Goal: Information Seeking & Learning: Learn about a topic

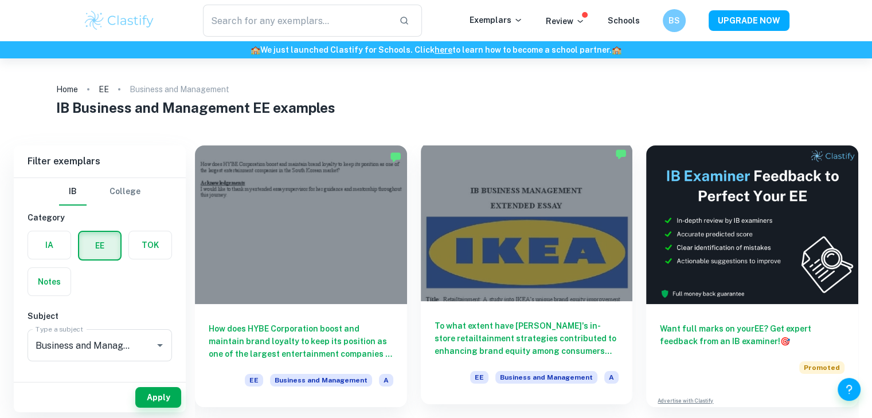
click at [508, 253] on div at bounding box center [527, 222] width 212 height 159
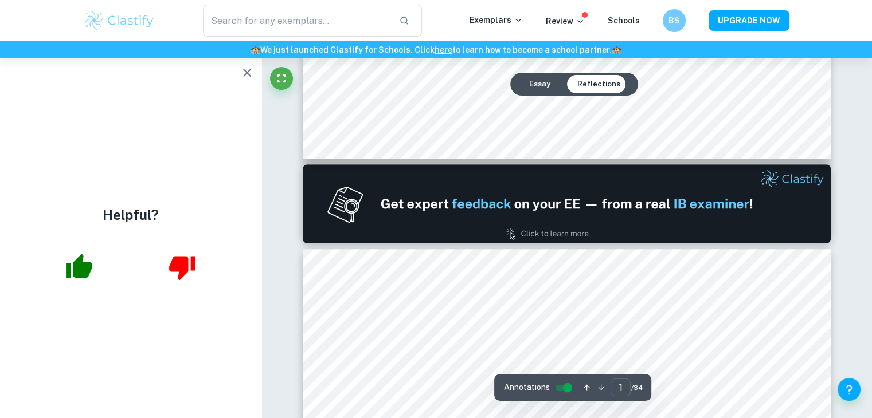
type input "2"
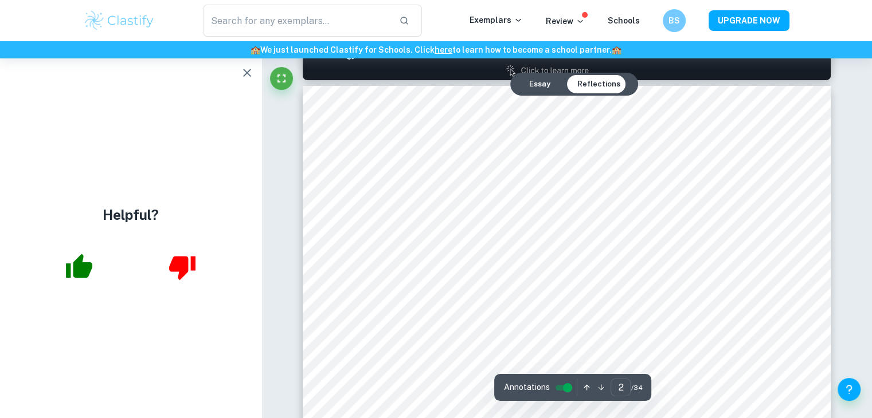
scroll to position [880, 0]
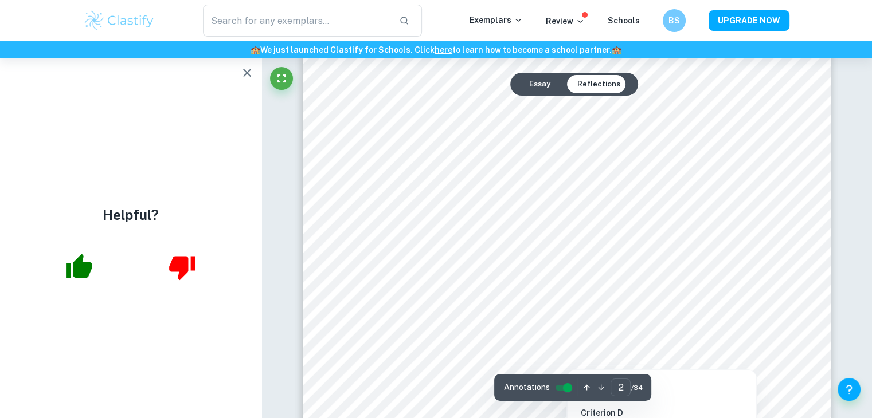
click at [540, 221] on div at bounding box center [565, 224] width 399 height 18
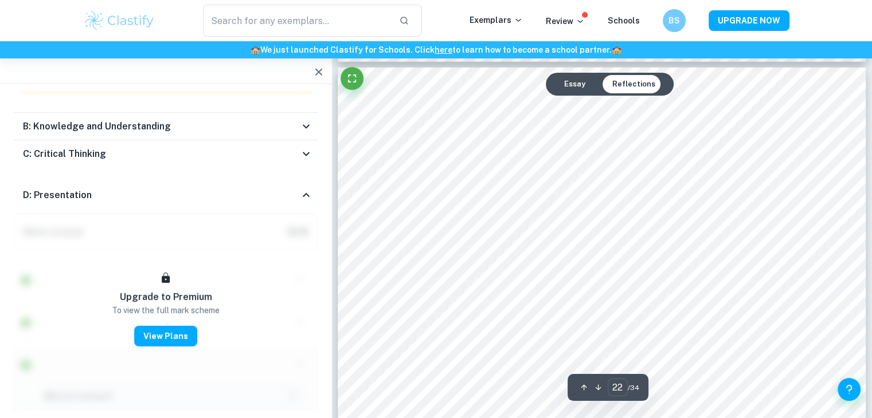
scroll to position [16202, 0]
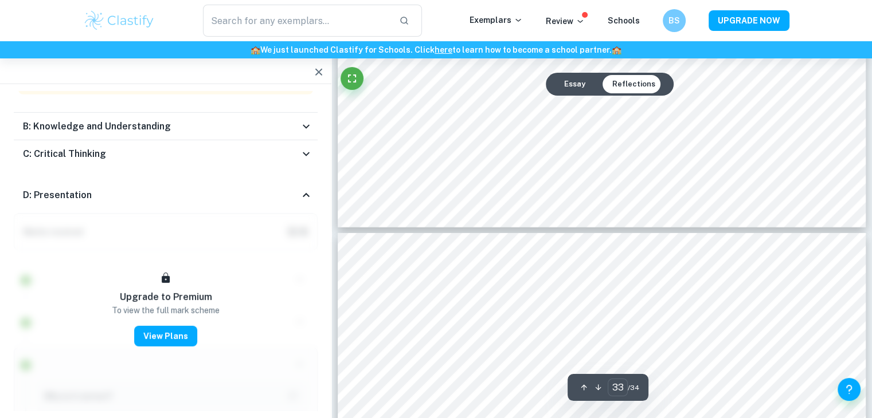
type input "34"
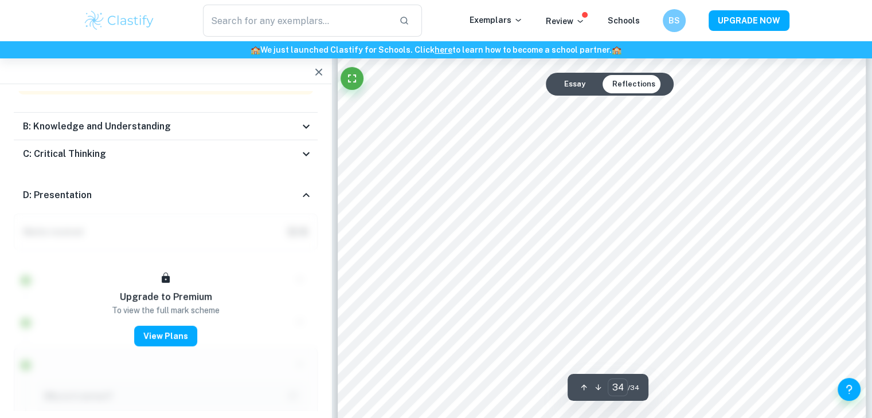
scroll to position [25792, 0]
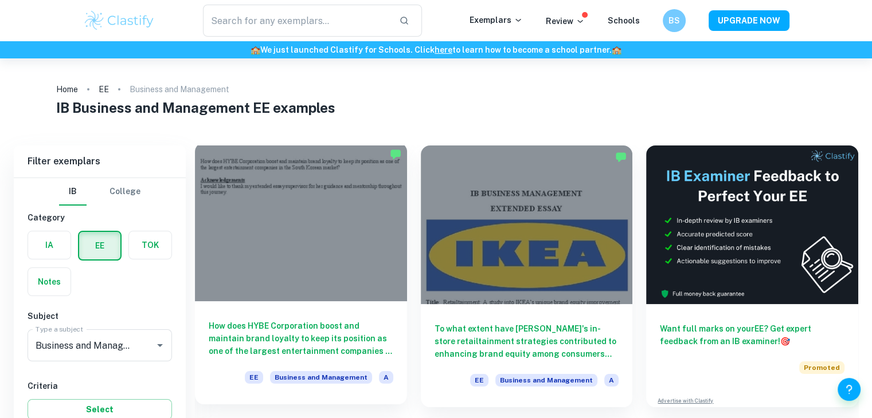
scroll to position [50, 0]
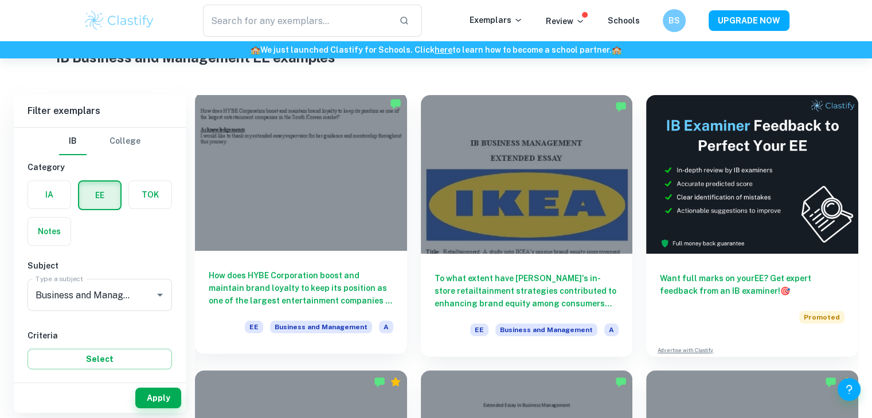
click at [332, 213] on div at bounding box center [301, 171] width 212 height 159
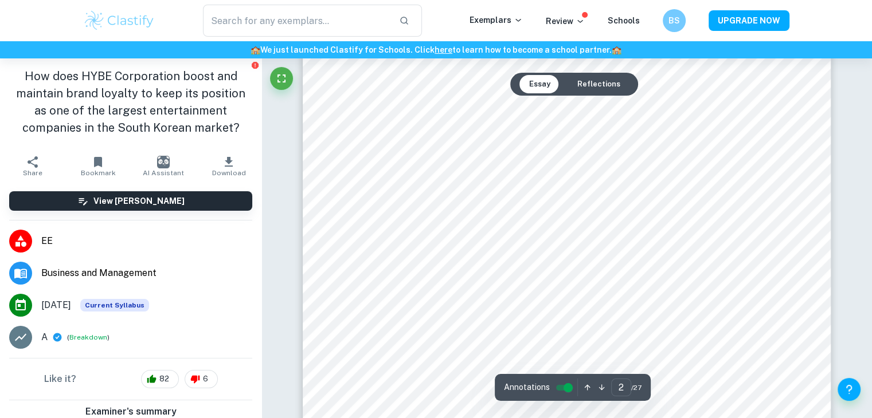
scroll to position [1070, 0]
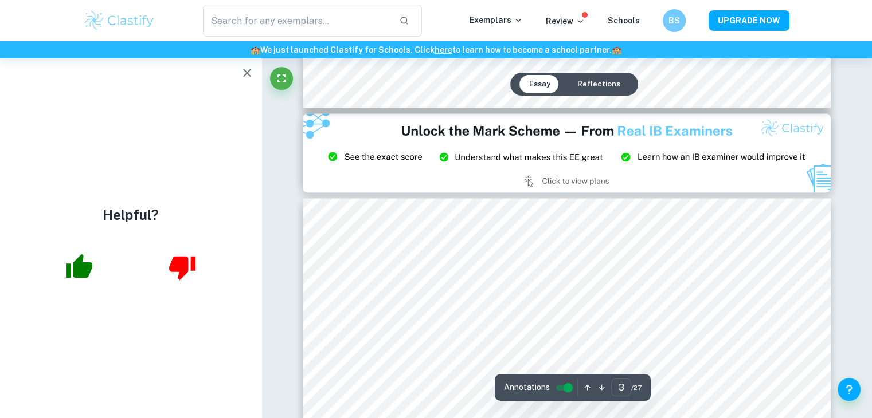
type input "2"
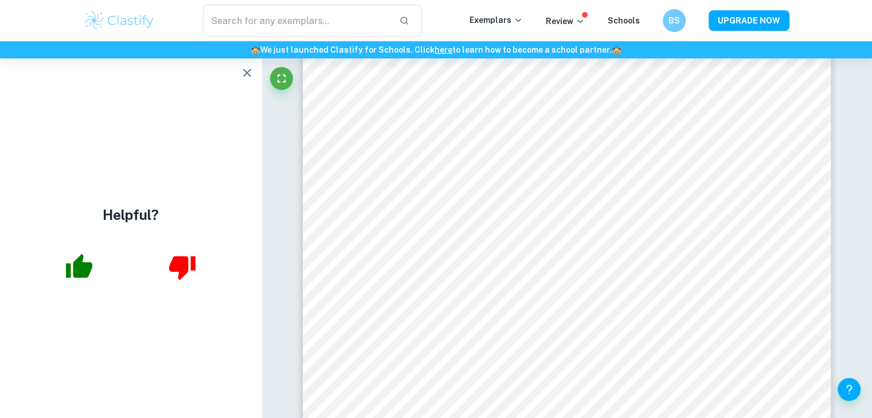
scroll to position [1070, 0]
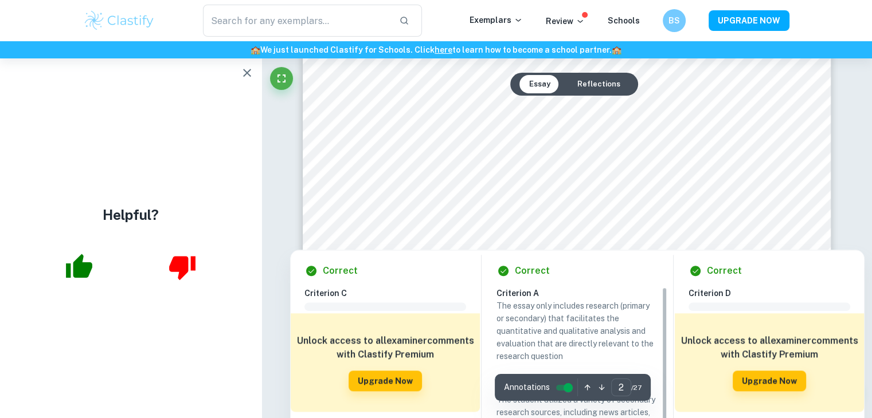
click at [449, 139] on div at bounding box center [571, 149] width 389 height 34
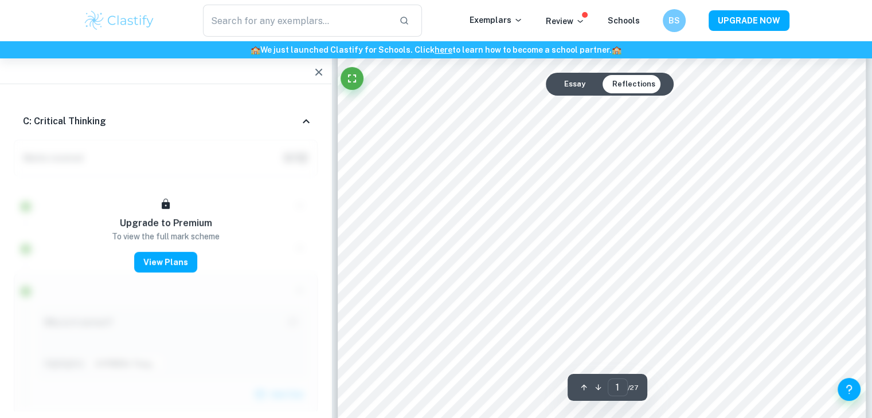
scroll to position [0, 0]
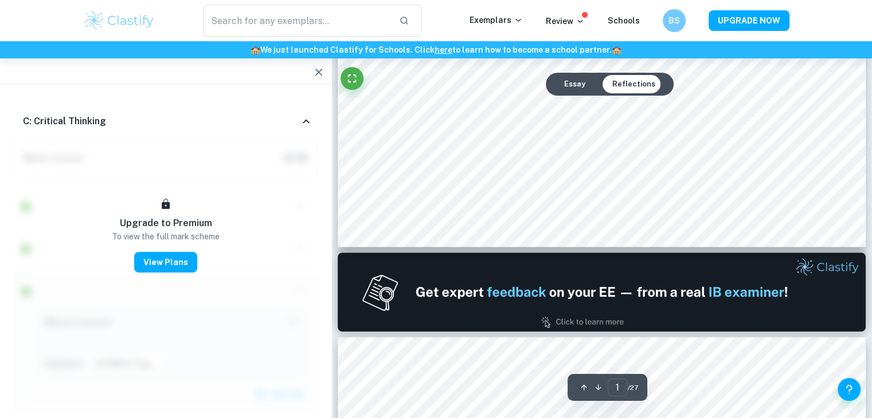
type input "2"
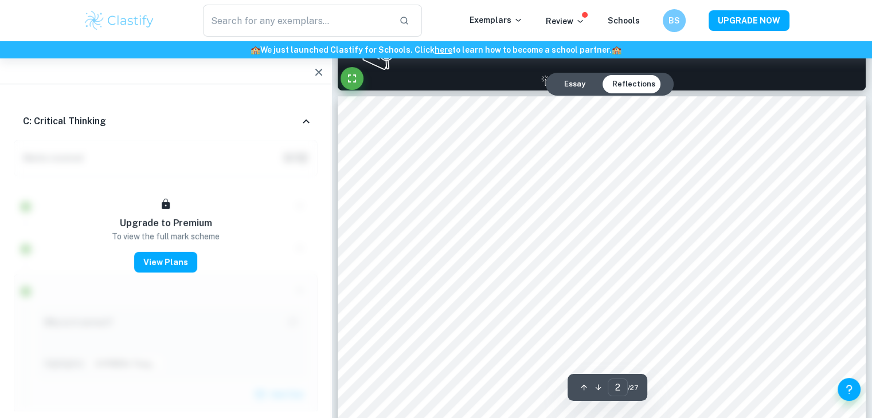
scroll to position [811, 0]
